Goal: Navigation & Orientation: Find specific page/section

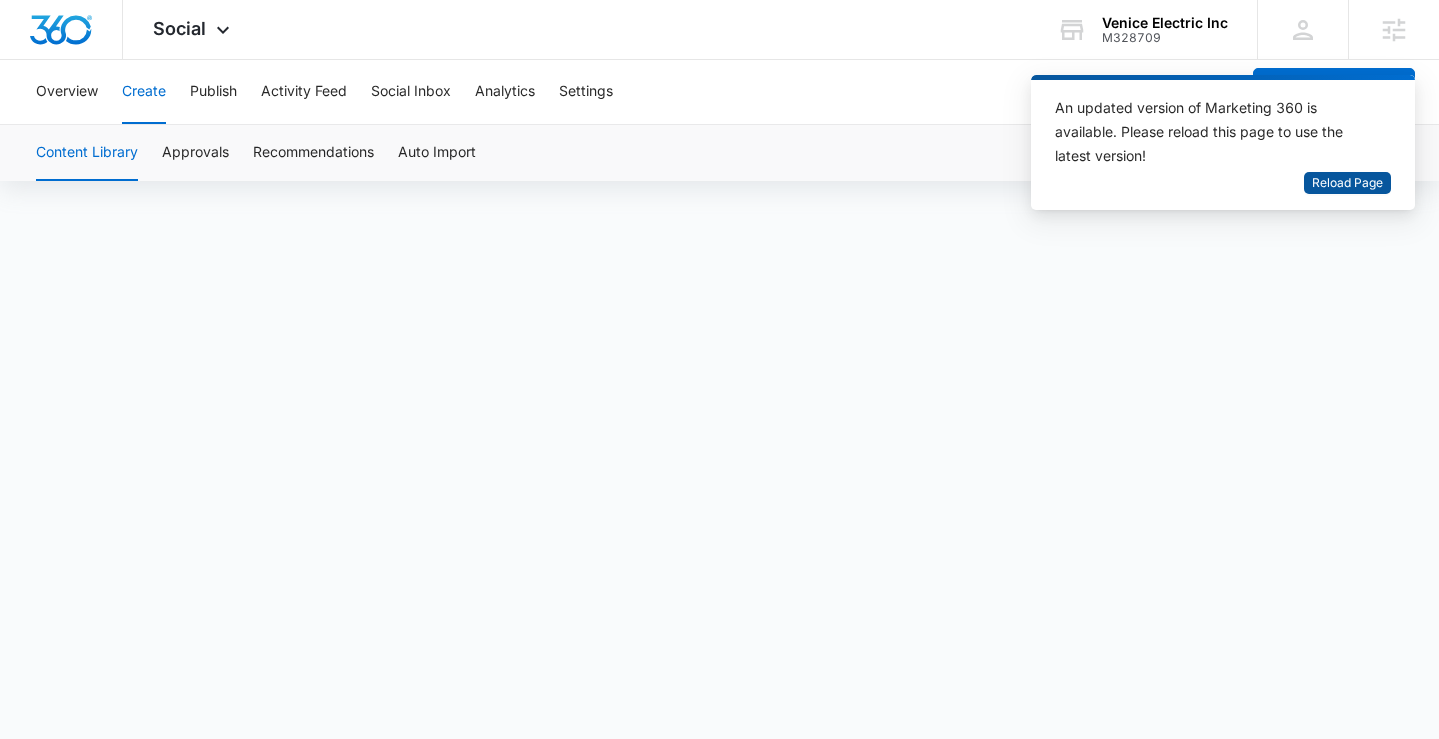
click at [1358, 183] on span "Reload Page" at bounding box center [1347, 183] width 71 height 19
